Goal: Information Seeking & Learning: Check status

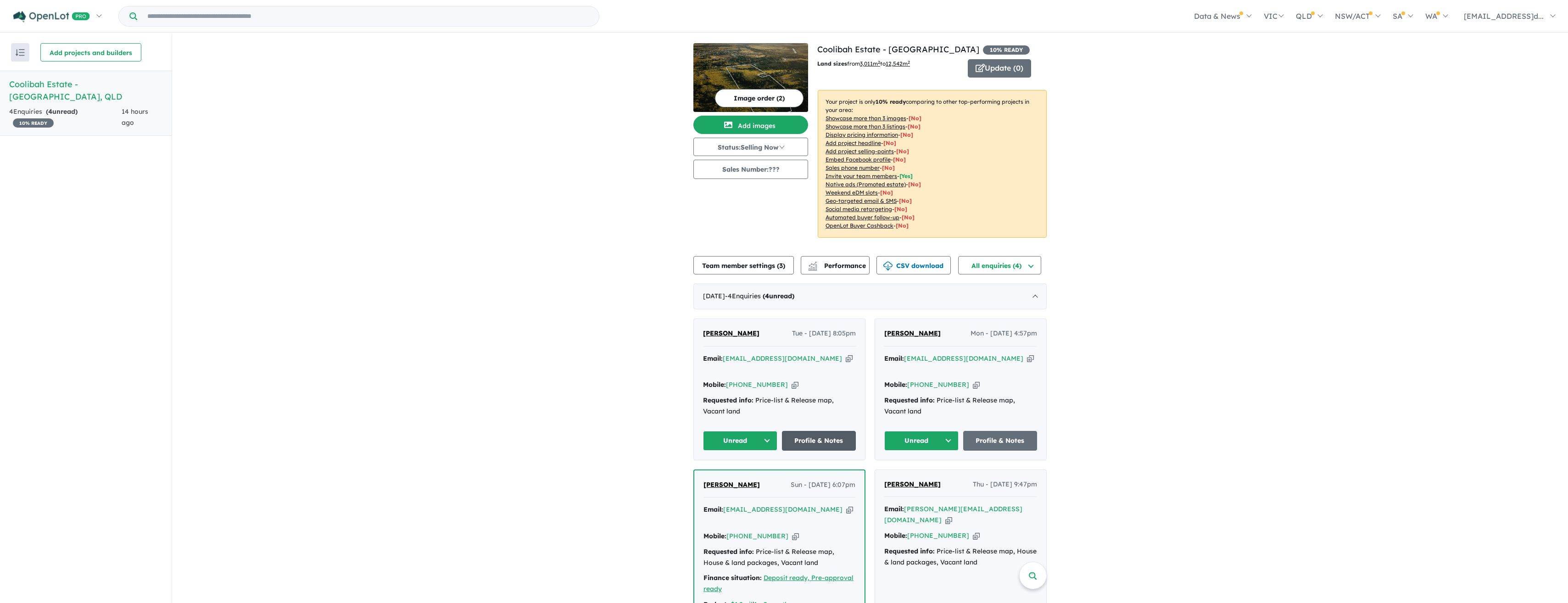
click at [701, 339] on link "Profile & Notes" at bounding box center [818, 441] width 74 height 20
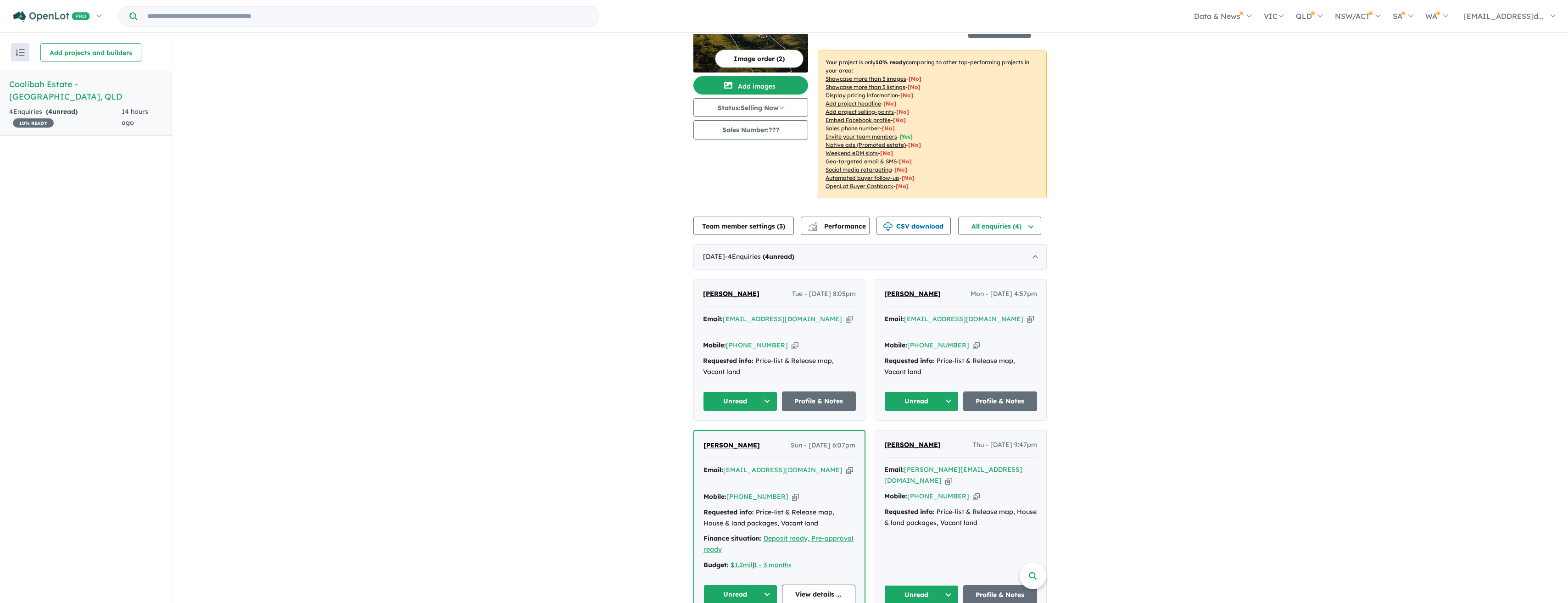
scroll to position [48, 0]
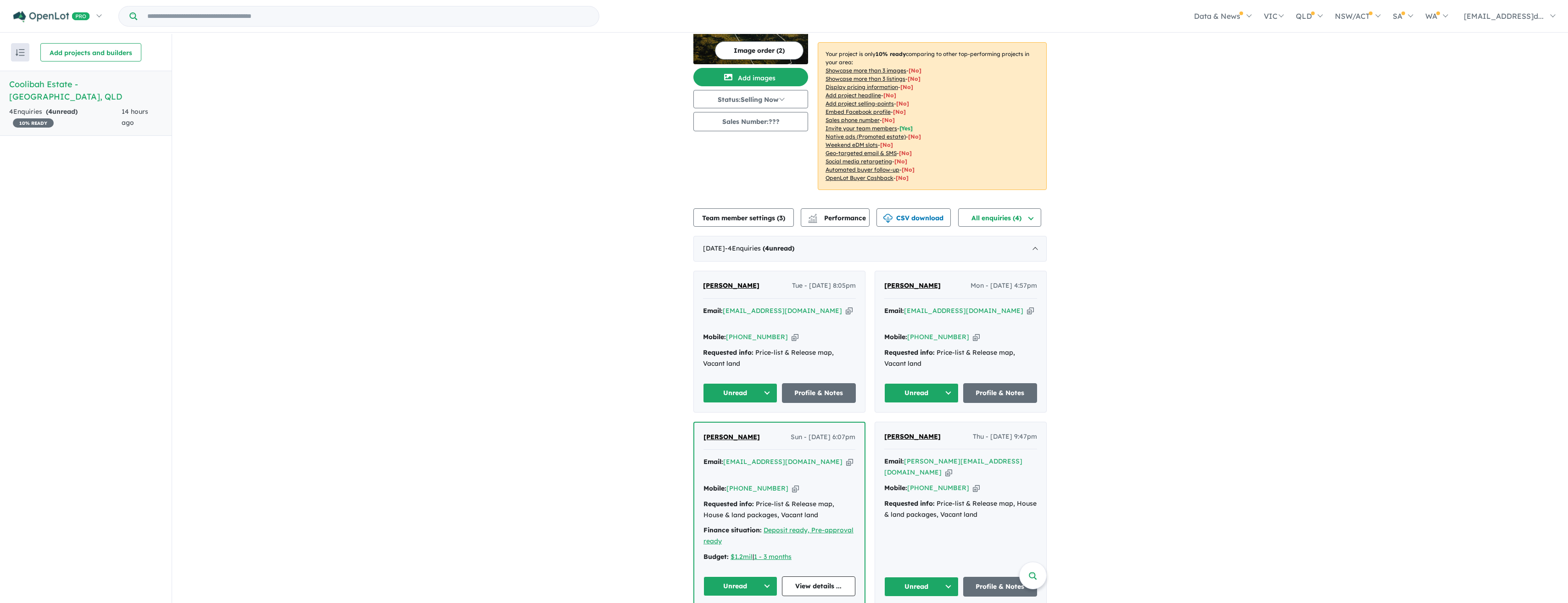
click at [701, 339] on div "Courtney Alder Thu - 18/09/2025, 9:47pm Email: courtney.alder95@gmail.com Copie…" at bounding box center [961, 514] width 172 height 184
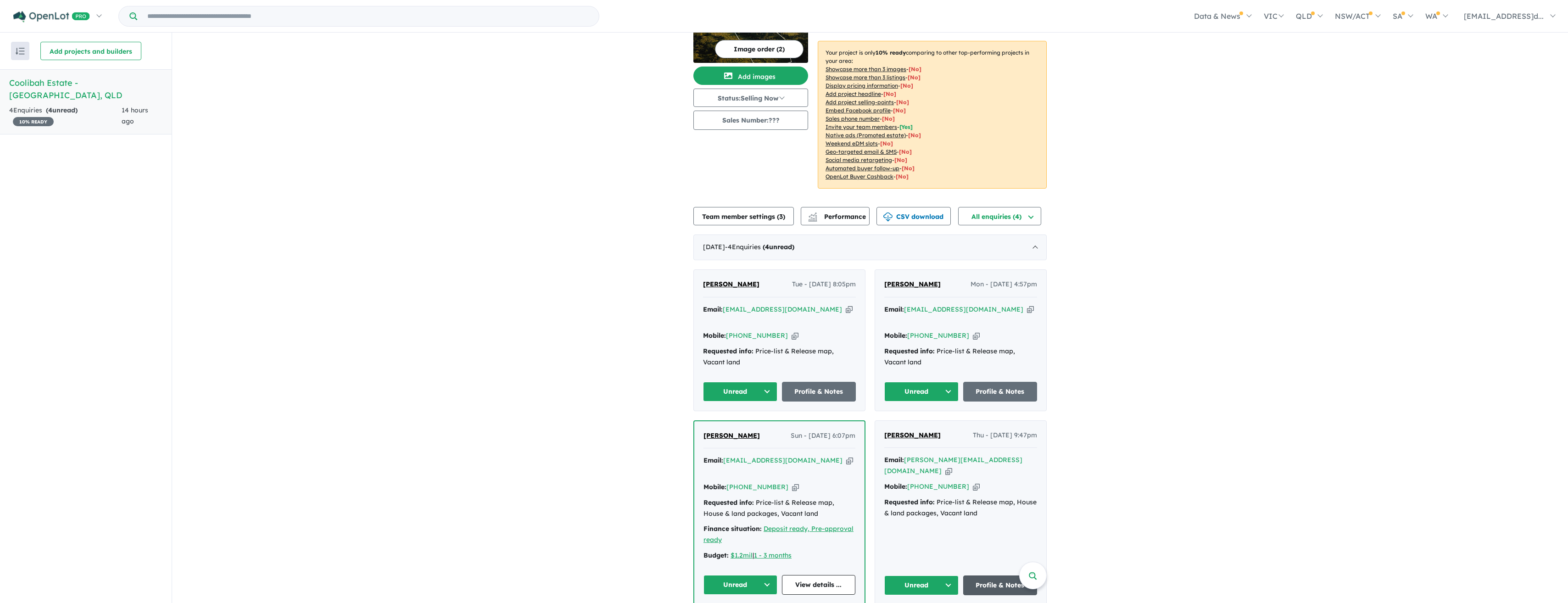
click at [701, 339] on link "Profile & Notes" at bounding box center [1000, 586] width 74 height 20
click at [701, 339] on link "View details ..." at bounding box center [818, 586] width 74 height 20
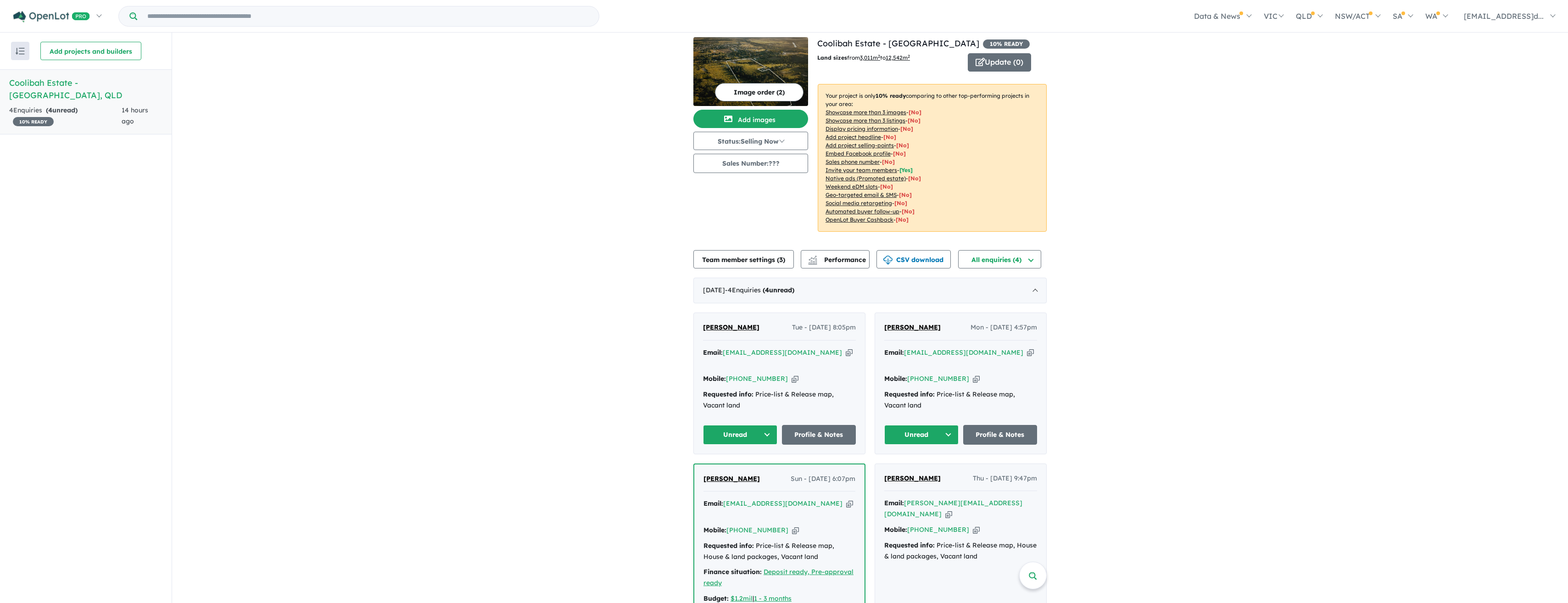
scroll to position [0, 0]
